Goal: Use online tool/utility: Utilize a website feature to perform a specific function

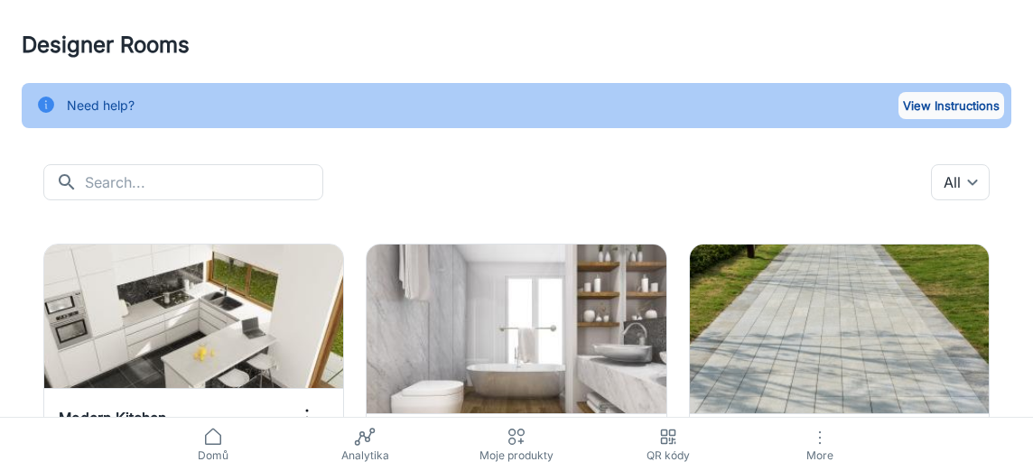
click at [929, 107] on button "View Instructions" at bounding box center [952, 105] width 106 height 27
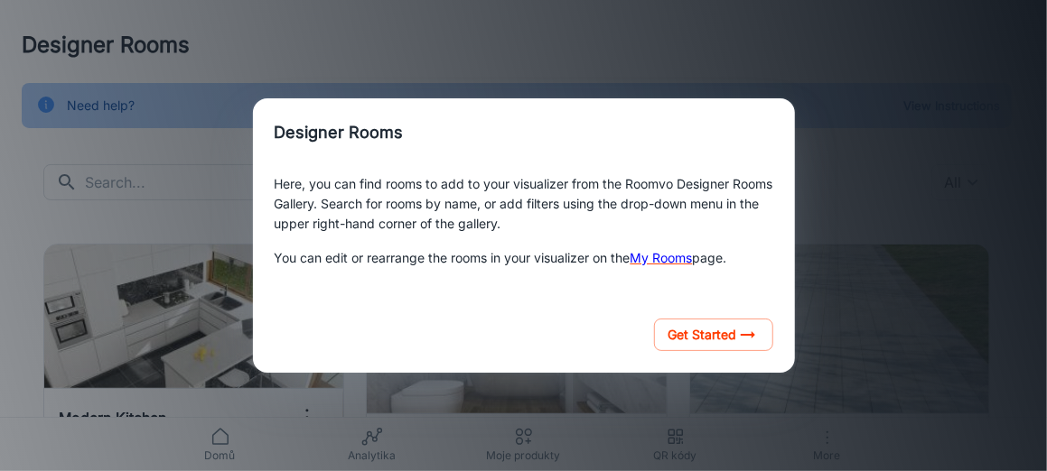
click at [797, 107] on div "Designer Rooms Here, you can find rooms to add to your visualizer from the Room…" at bounding box center [523, 236] width 1003 height 428
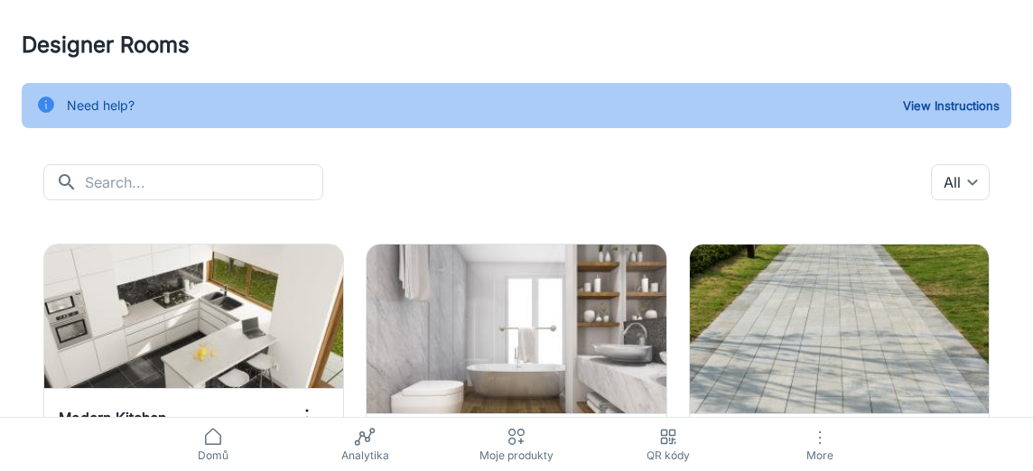
click at [218, 440] on icon at bounding box center [213, 437] width 22 height 22
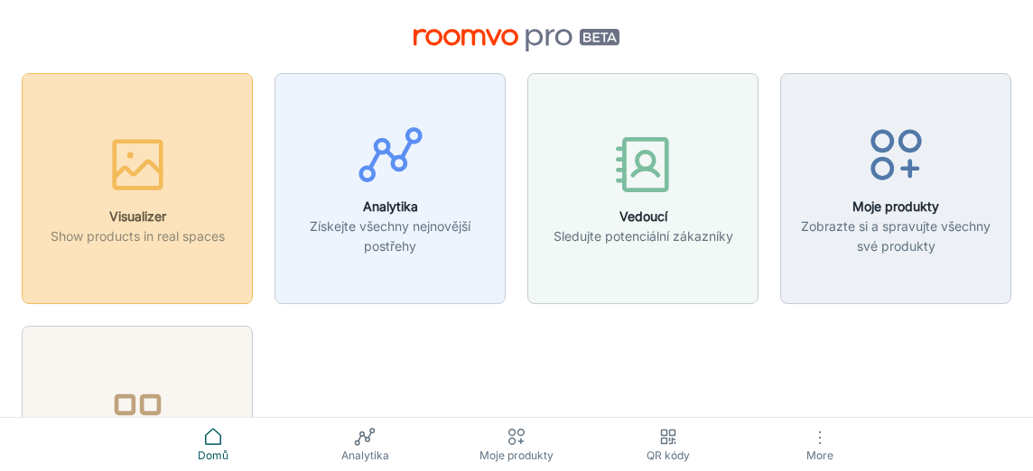
click at [152, 182] on icon "button" at bounding box center [138, 165] width 68 height 68
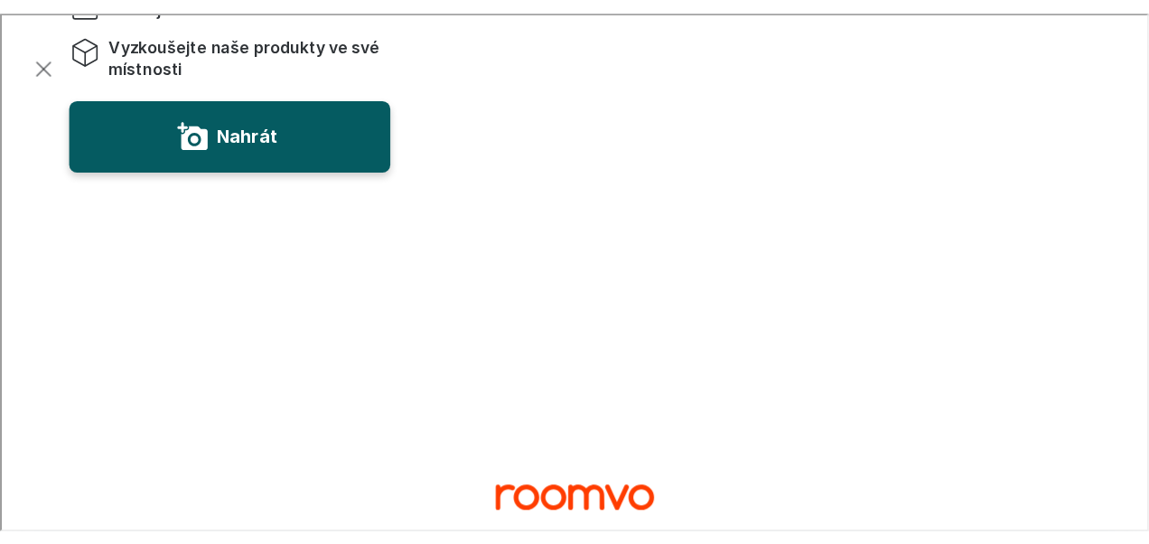
scroll to position [90, 0]
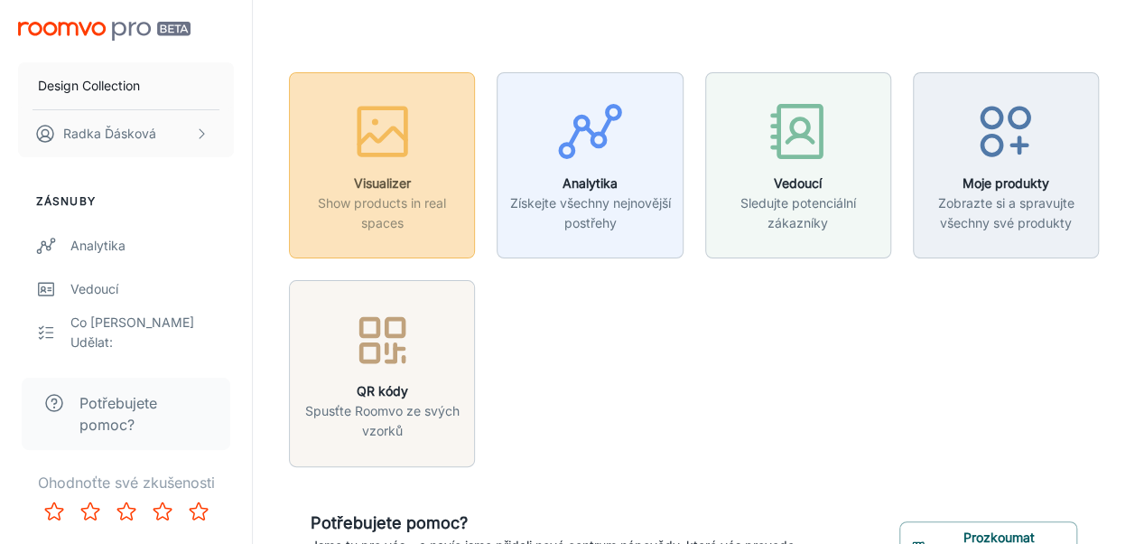
click at [471, 163] on button "Visualizer Show products in real spaces" at bounding box center [382, 165] width 186 height 186
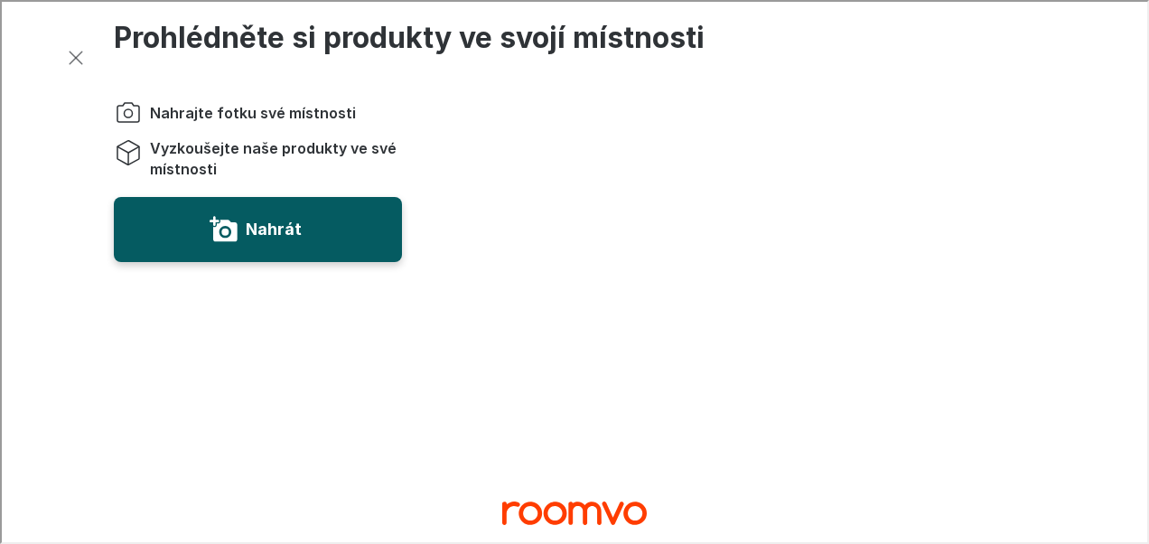
scroll to position [0, 0]
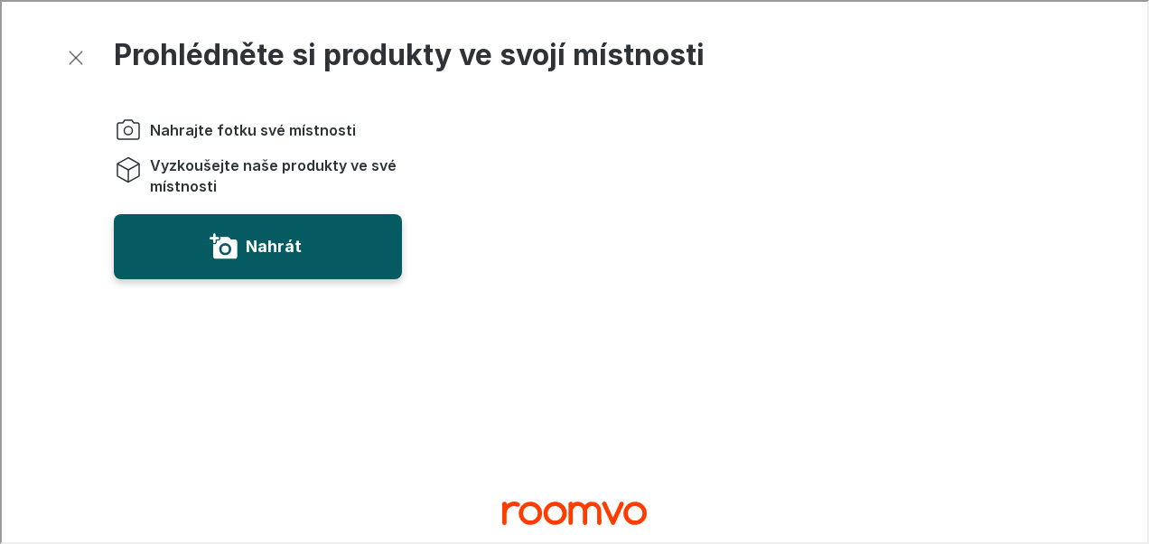
drag, startPoint x: 923, startPoint y: 52, endPoint x: 916, endPoint y: 34, distance: 19.5
click at [916, 34] on h1 "Prohlédněte si produkty ve svojí místnosti" at bounding box center [572, 60] width 921 height 121
click at [270, 128] on span "Nahrajte fotku své místnosti" at bounding box center [251, 128] width 206 height 20
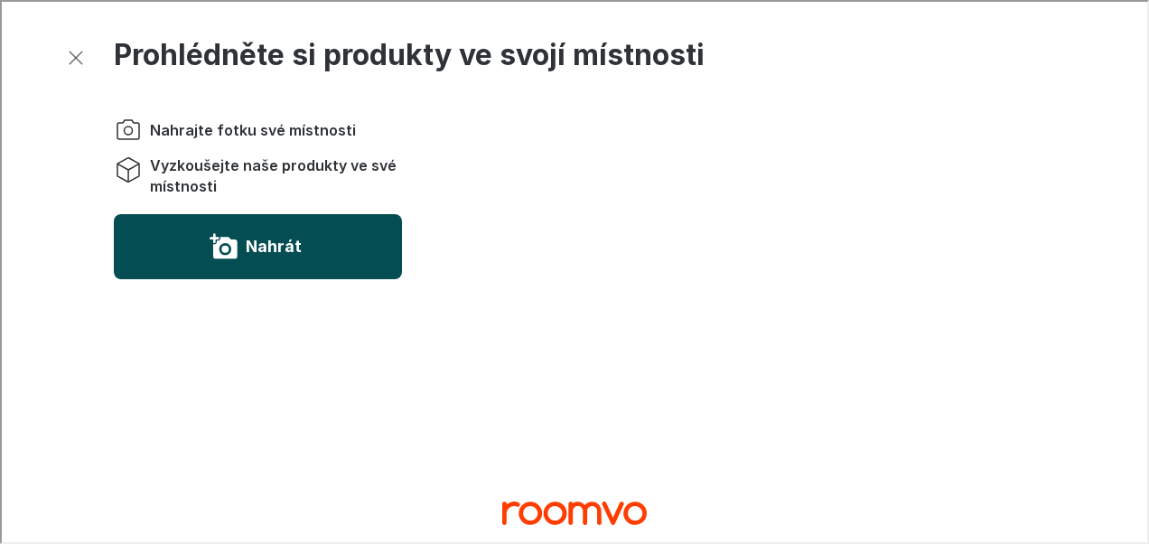
click at [203, 237] on button "Nahrát" at bounding box center [256, 244] width 288 height 65
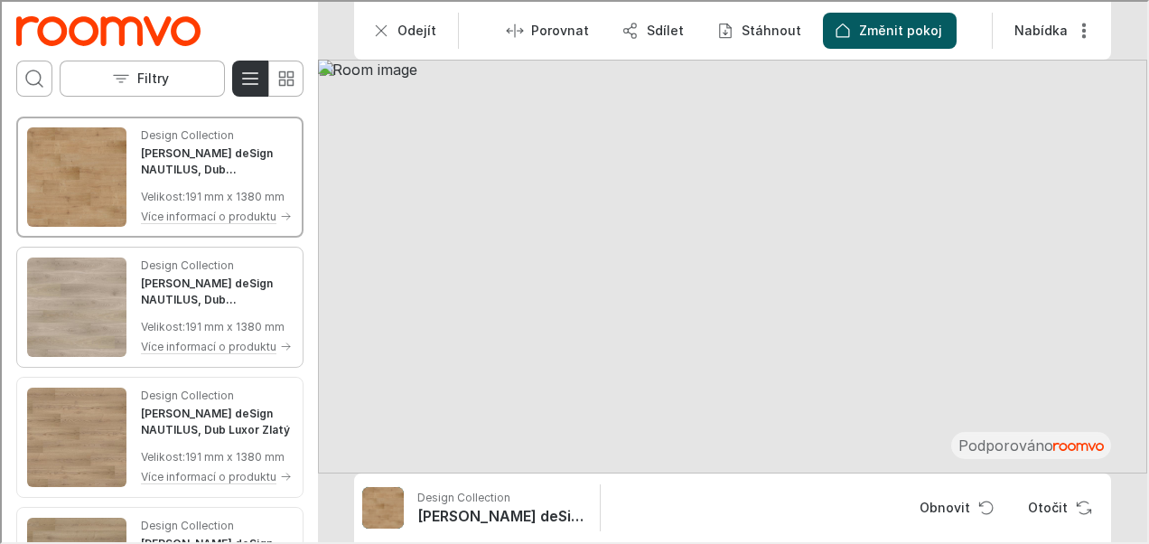
click at [54, 298] on img "See LAM deSign NAUTILUS, Dub Alicante in the room" at bounding box center [74, 305] width 99 height 99
click at [90, 471] on img "See LAM deSign NAUTILUS, Dub Luxor Zlatý in the room" at bounding box center [74, 435] width 99 height 99
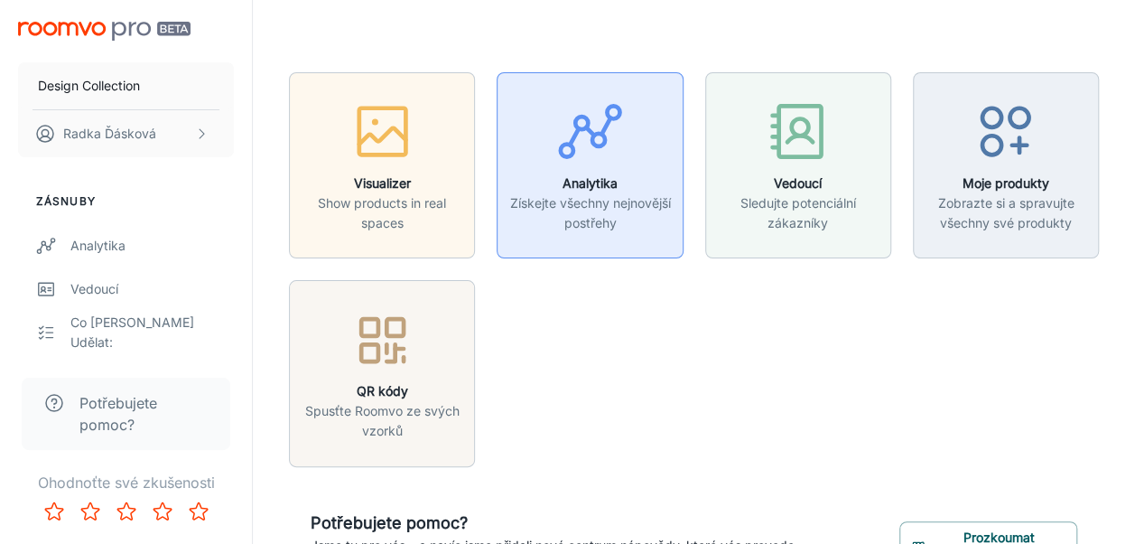
click at [570, 156] on circle "button" at bounding box center [567, 150] width 13 height 13
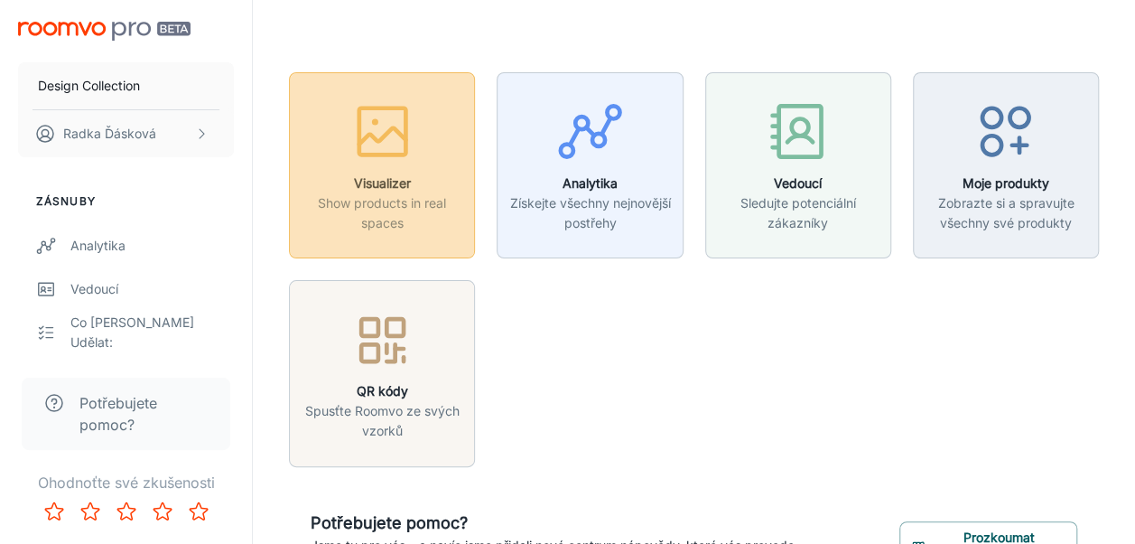
click at [359, 191] on h6 "Visualizer" at bounding box center [382, 183] width 163 height 20
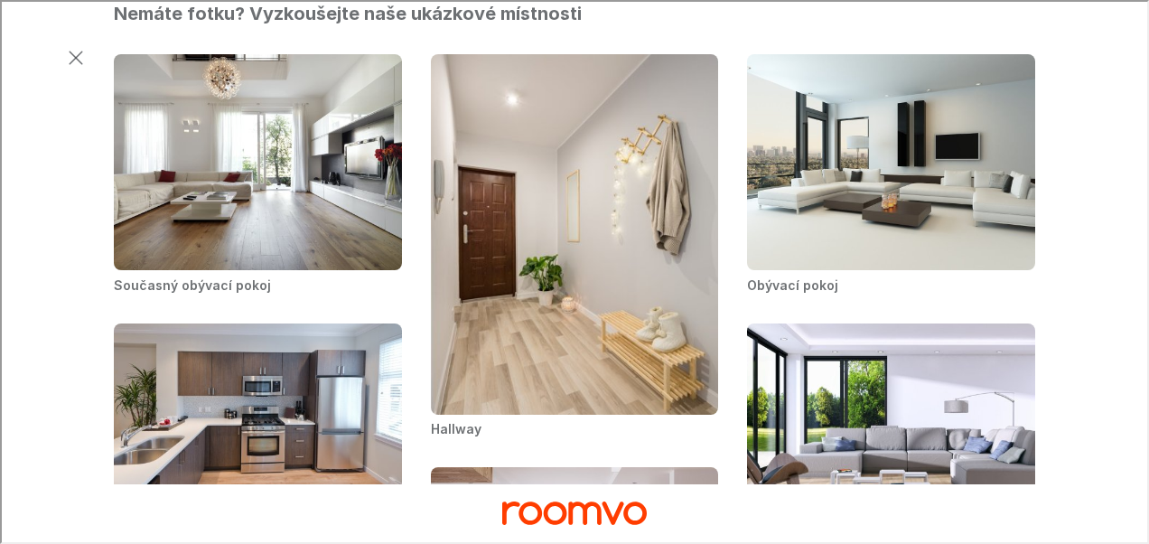
scroll to position [480, 0]
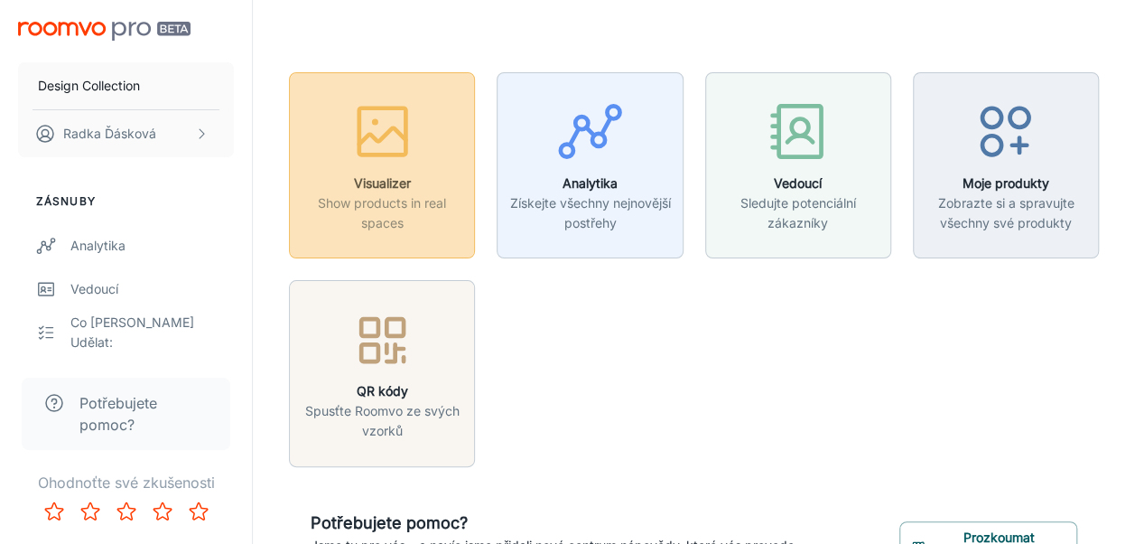
click at [361, 117] on icon "button" at bounding box center [383, 132] width 68 height 68
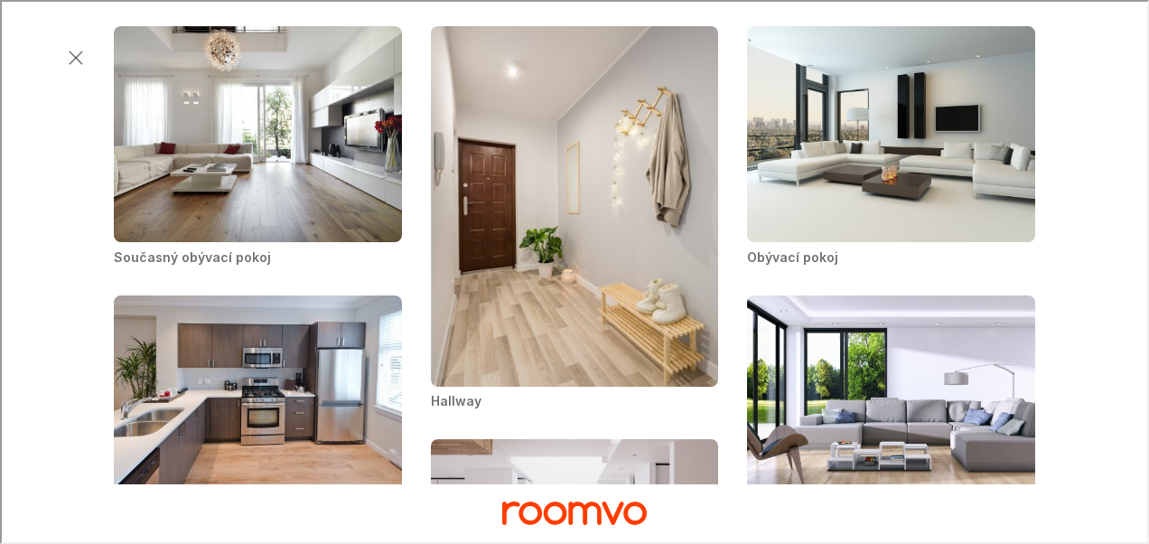
scroll to position [542, 0]
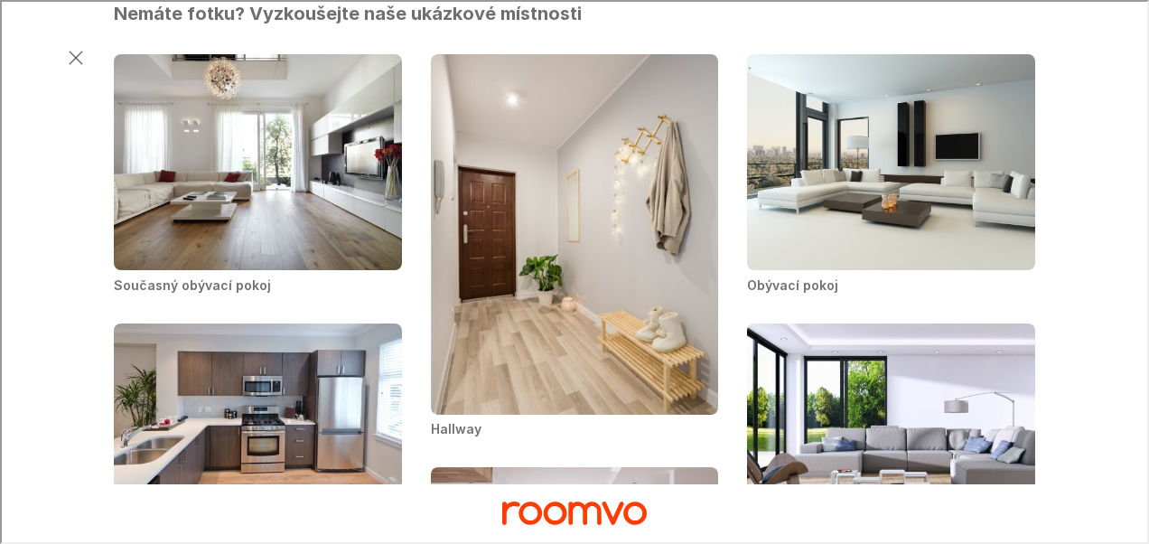
click at [686, 446] on ul "Současný obývací pokoj Hallway Obývací pokoj Modern Kitchen Obývací pokoj Minim…" at bounding box center [573, 521] width 950 height 967
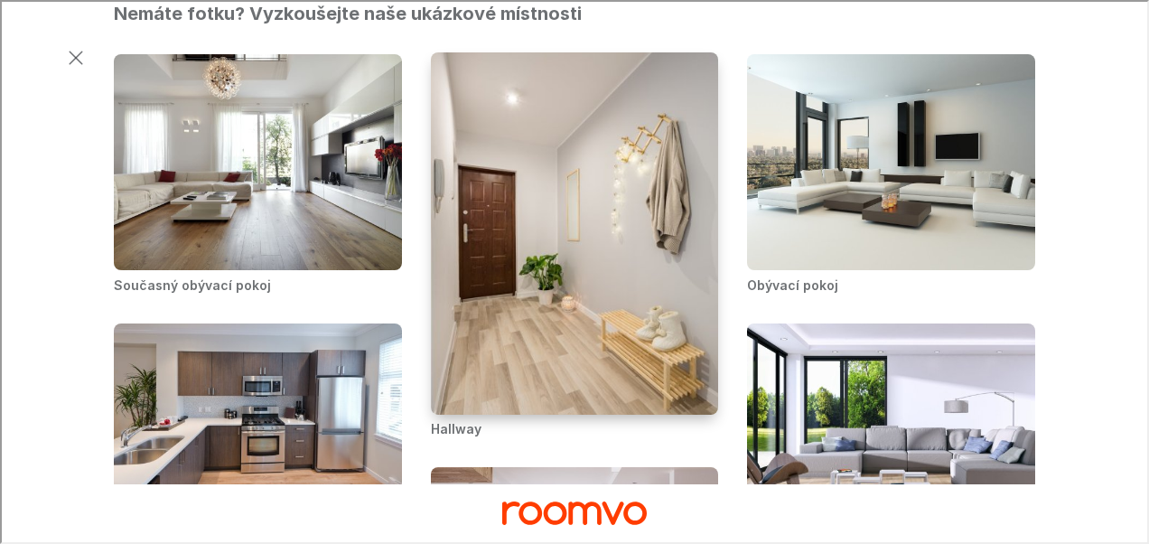
click at [604, 245] on img "Hallway" at bounding box center [574, 233] width 291 height 365
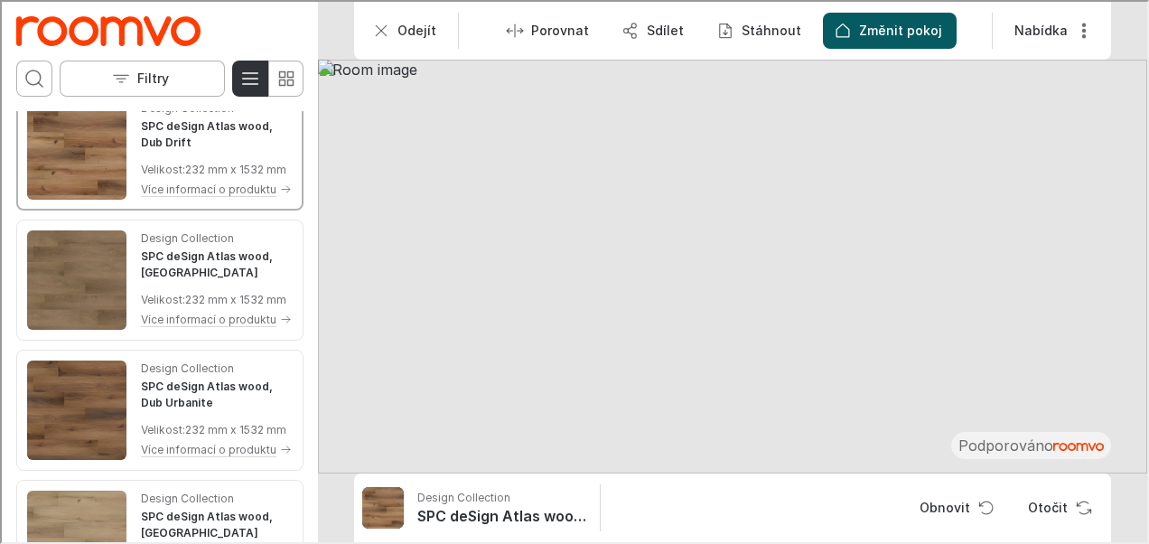
scroll to position [0, 0]
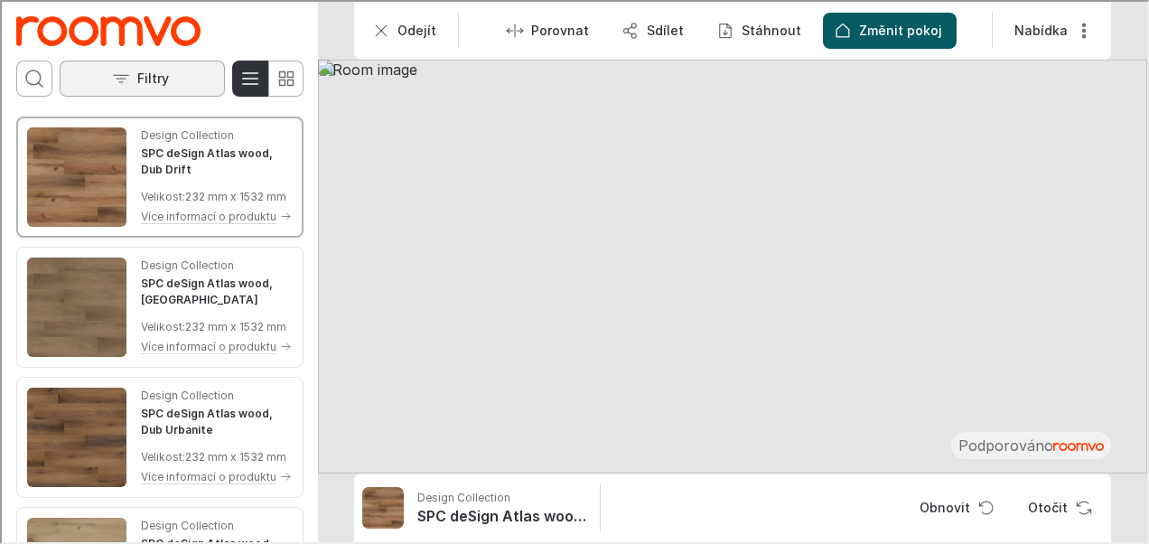
click at [129, 74] on button "Filtry" at bounding box center [140, 77] width 165 height 36
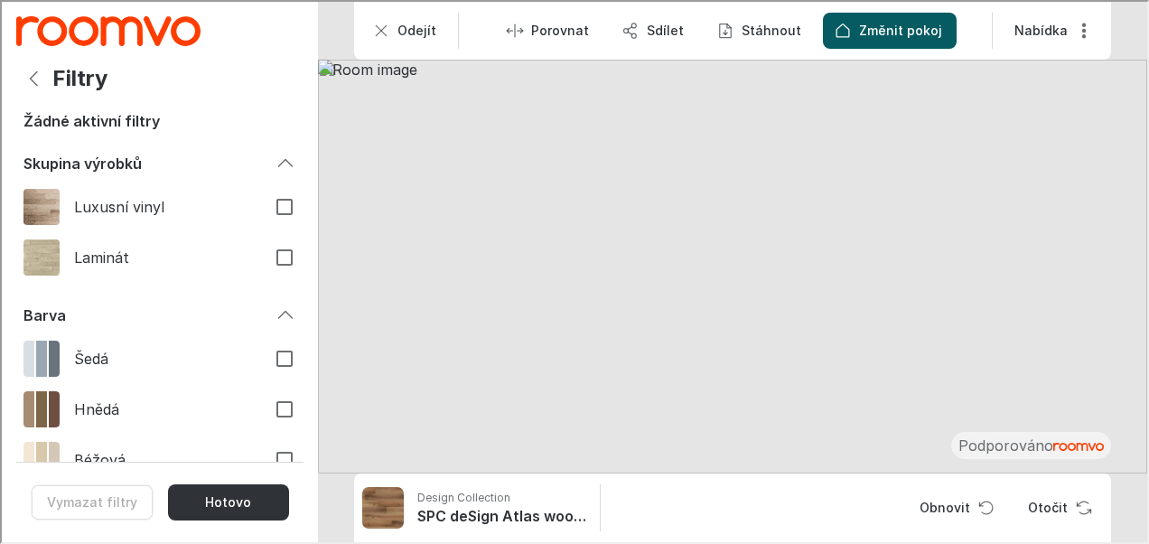
click at [784, 242] on img at bounding box center [730, 265] width 829 height 414
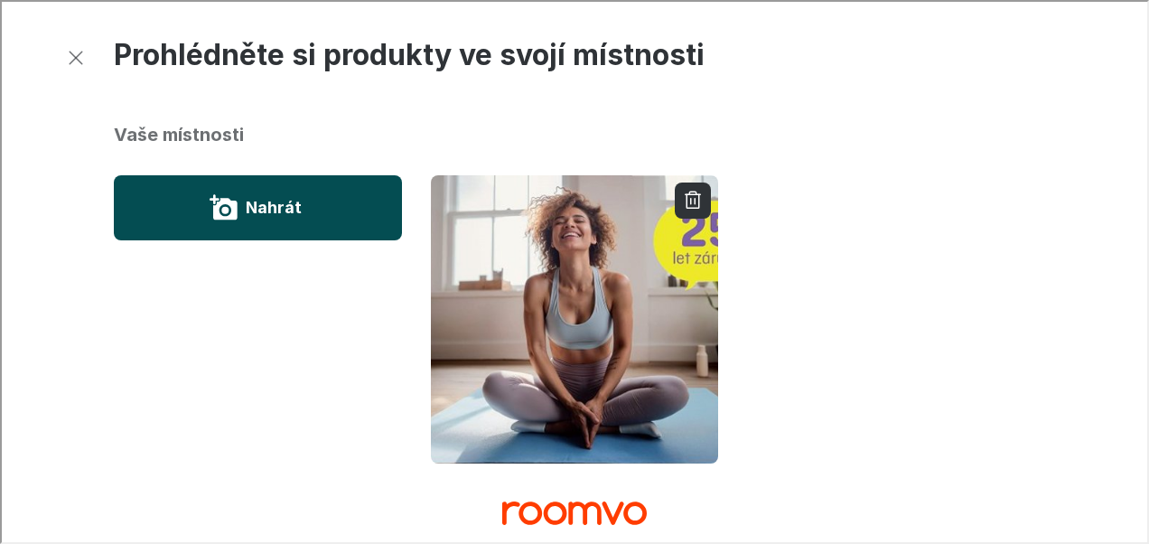
click at [308, 204] on button "Nahrát" at bounding box center [256, 205] width 288 height 65
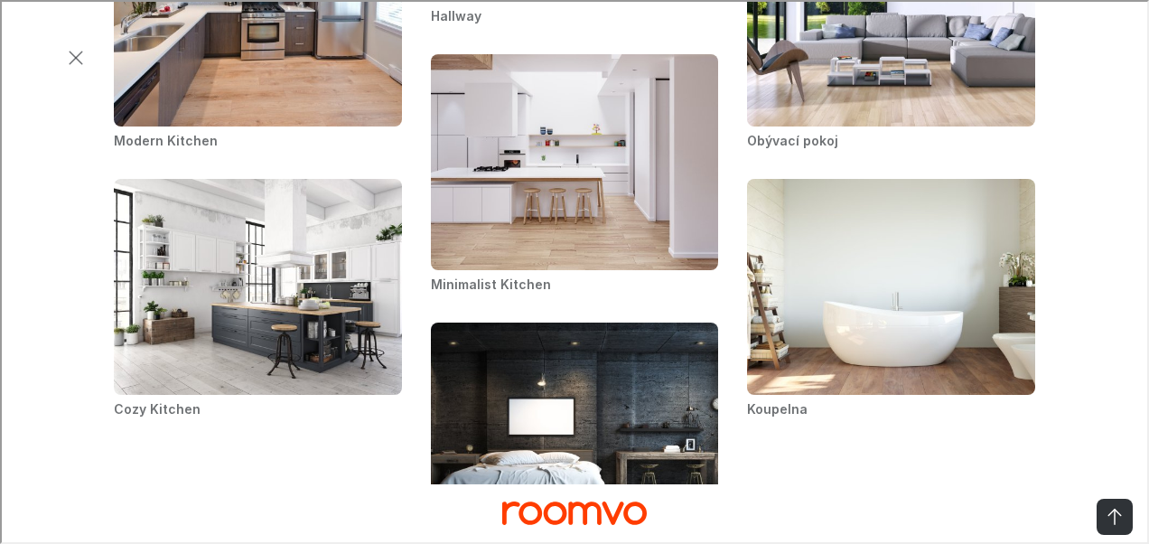
scroll to position [993, 0]
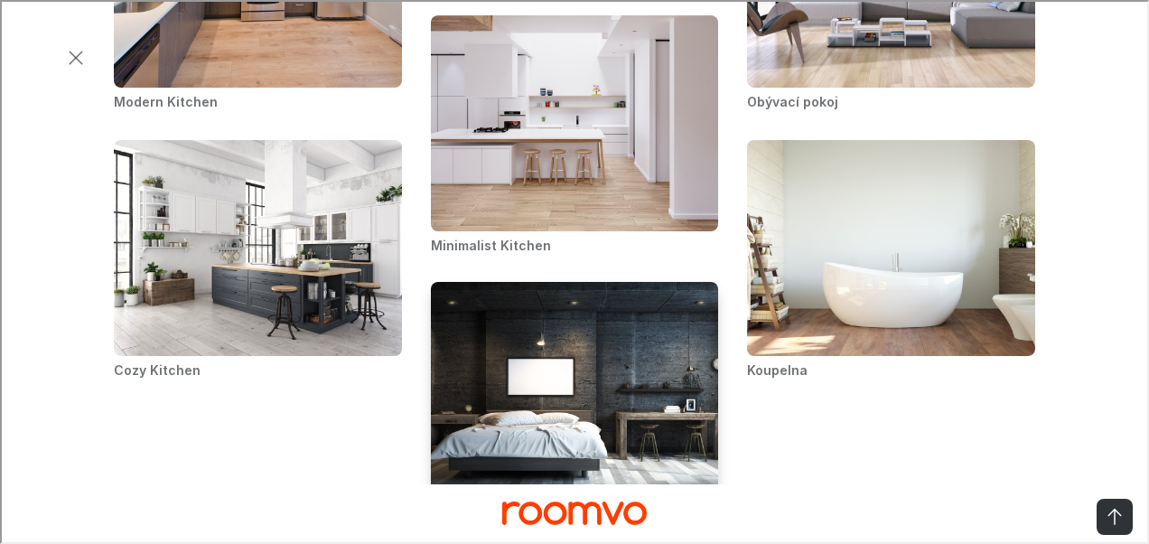
click at [580, 363] on img "Bedroom 4k" at bounding box center [574, 389] width 291 height 219
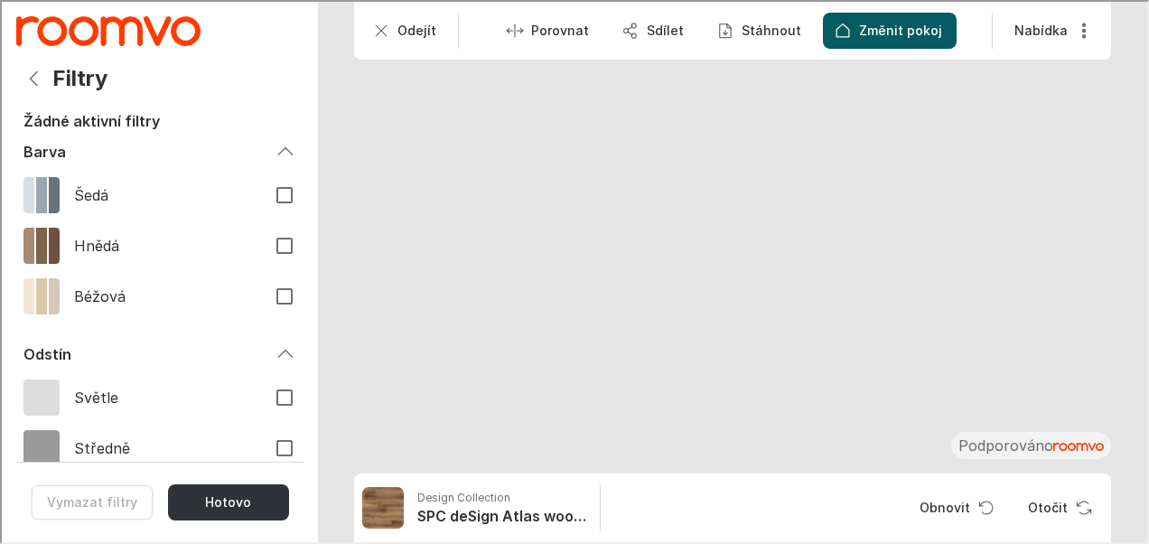
scroll to position [181, 0]
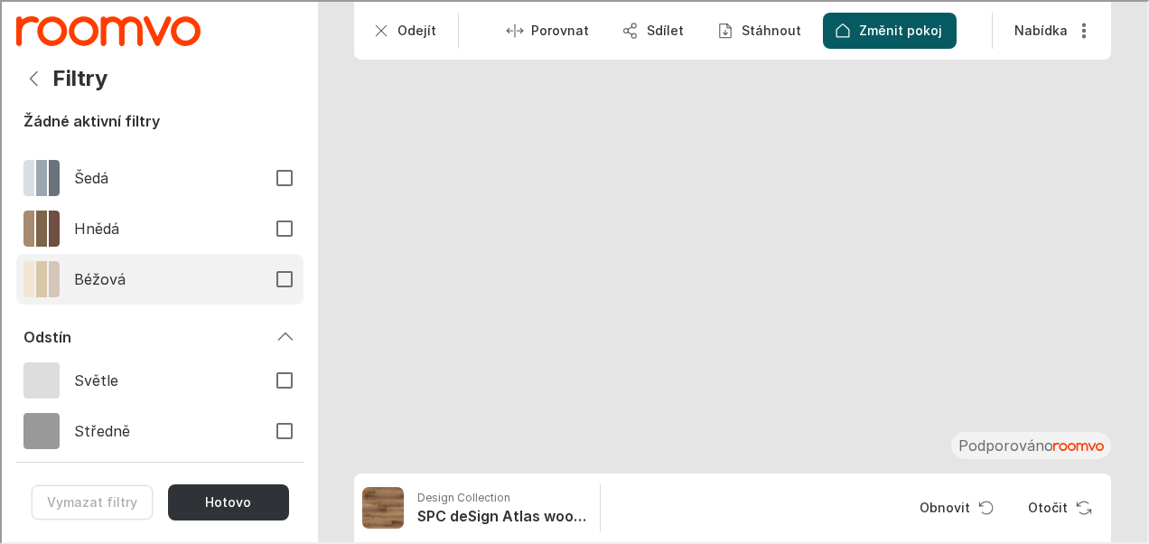
click at [112, 275] on span "Béžová" at bounding box center [160, 277] width 177 height 20
click at [264, 275] on input "Béžová" at bounding box center [283, 277] width 38 height 38
checkbox input "true"
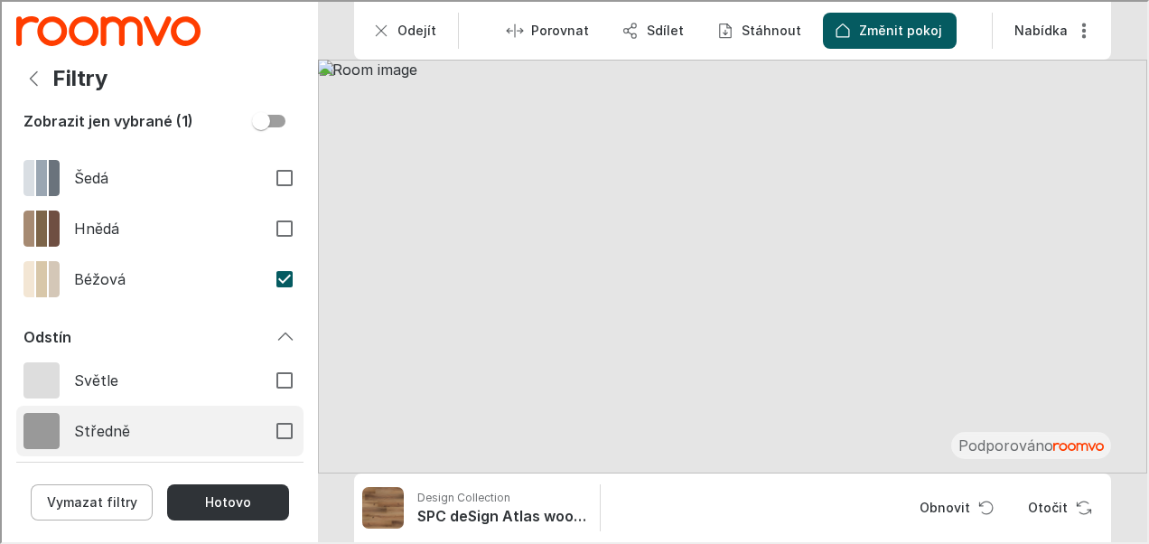
click at [143, 424] on span "Středně" at bounding box center [160, 429] width 177 height 20
click at [264, 424] on input "Středně" at bounding box center [283, 429] width 38 height 38
checkbox input "true"
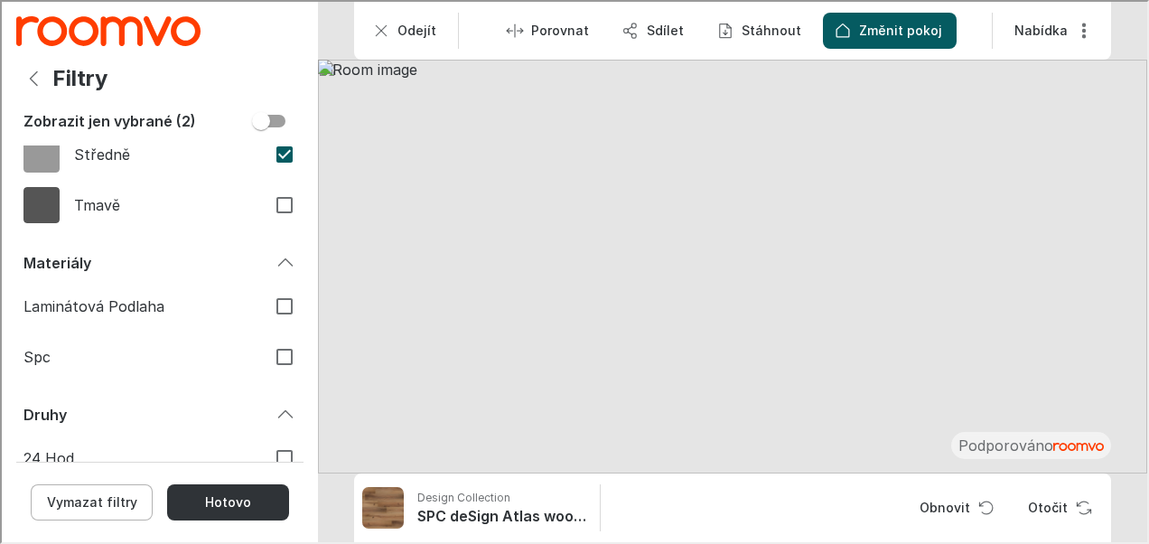
scroll to position [579, 0]
